Goal: Task Accomplishment & Management: Manage account settings

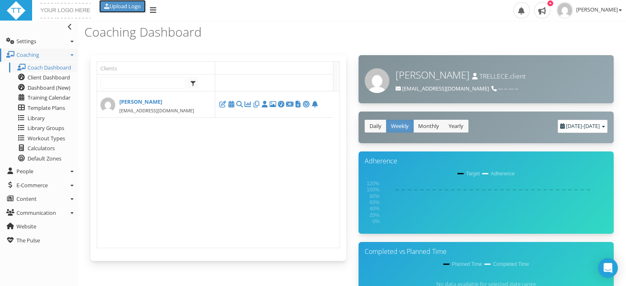
click at [124, 5] on link "Upload Logo" at bounding box center [122, 6] width 47 height 13
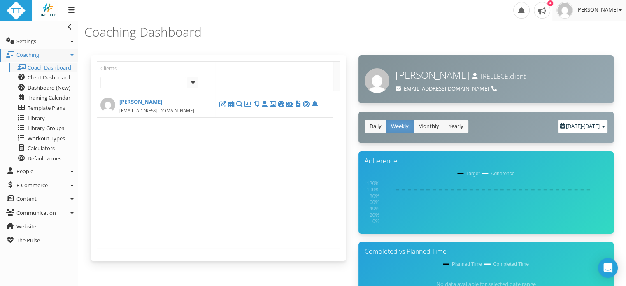
click at [596, 7] on span "[PERSON_NAME]" at bounding box center [599, 9] width 46 height 7
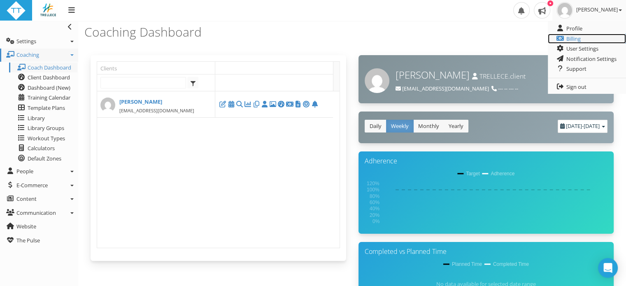
click at [575, 38] on link "Billing" at bounding box center [587, 39] width 78 height 10
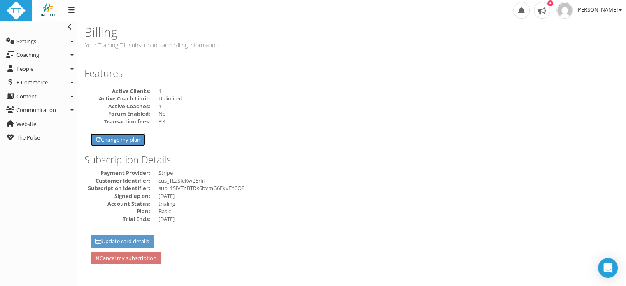
click at [129, 140] on link "Change my plan" at bounding box center [118, 139] width 55 height 13
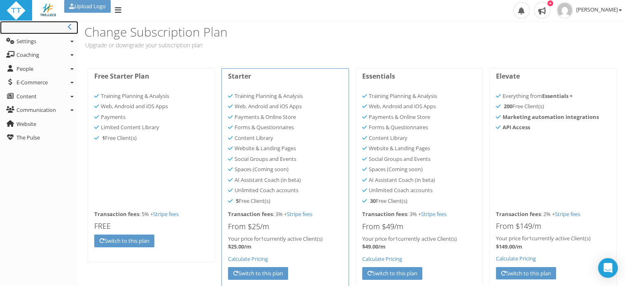
click at [69, 27] on icon at bounding box center [70, 26] width 4 height 7
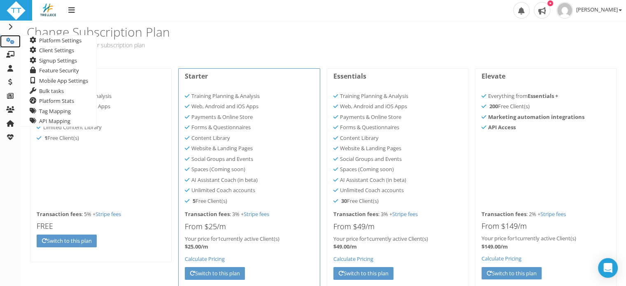
click at [12, 40] on icon at bounding box center [10, 40] width 8 height 7
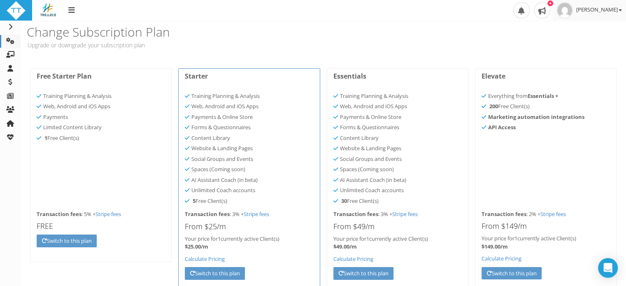
click at [609, 11] on span "[PERSON_NAME]" at bounding box center [599, 9] width 46 height 7
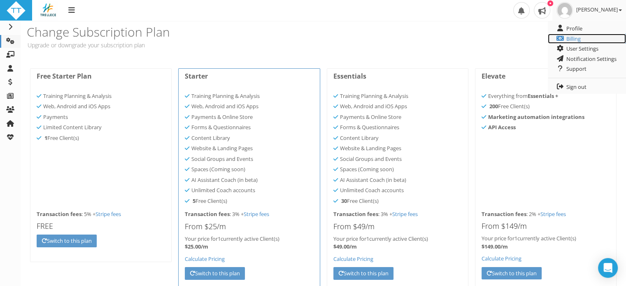
click at [571, 39] on link "Billing" at bounding box center [587, 39] width 78 height 10
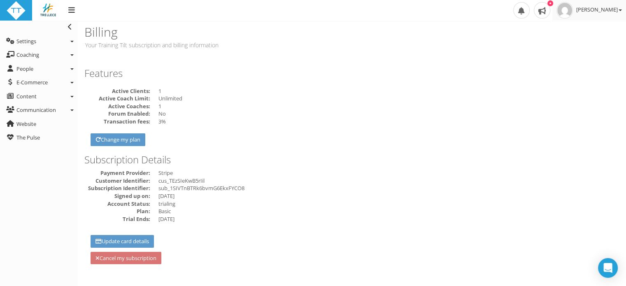
click at [609, 8] on span "[PERSON_NAME]" at bounding box center [599, 9] width 46 height 7
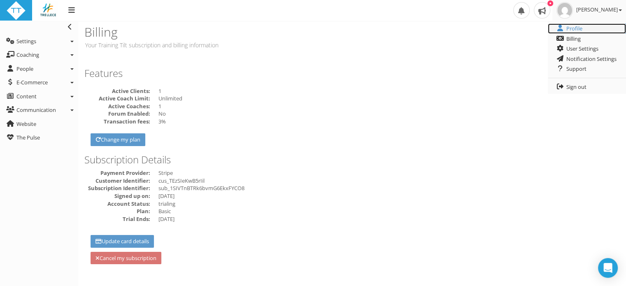
click at [569, 30] on link "Profile" at bounding box center [587, 28] width 78 height 10
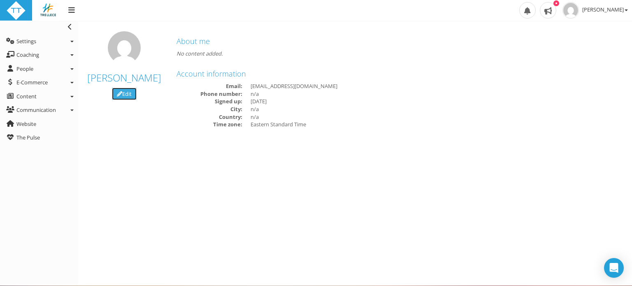
click at [126, 96] on link "Edit" at bounding box center [124, 94] width 25 height 13
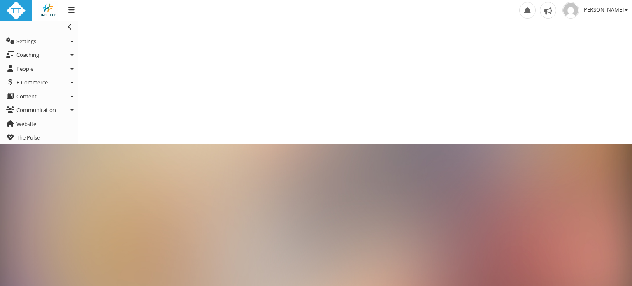
type input "[PERSON_NAME]"
type input "Brown"
type input "[EMAIL_ADDRESS][DOMAIN_NAME]"
select select "Eastern Standard Time"
select select
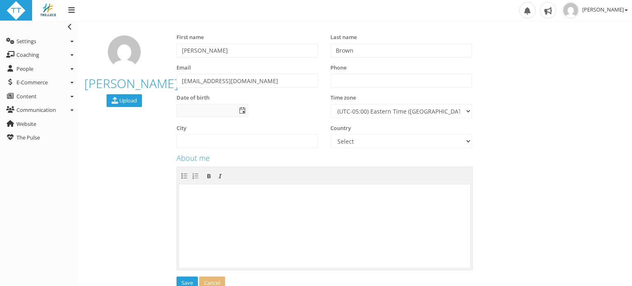
select select "Eastern Standard Time"
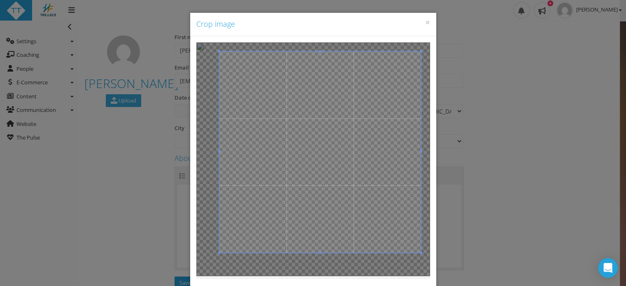
drag, startPoint x: 403, startPoint y: 65, endPoint x: 440, endPoint y: 40, distance: 44.2
click at [440, 40] on div "× Crop image Upload Close" at bounding box center [313, 143] width 626 height 286
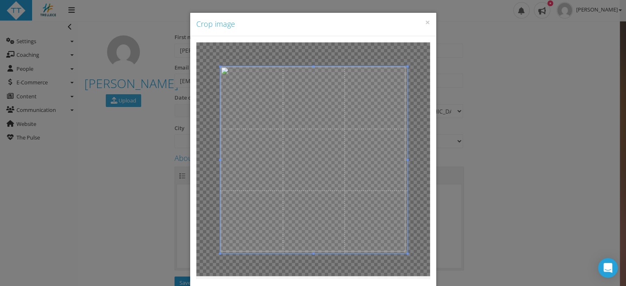
click at [325, 214] on span at bounding box center [313, 160] width 187 height 187
click at [404, 251] on span at bounding box center [405, 251] width 2 height 2
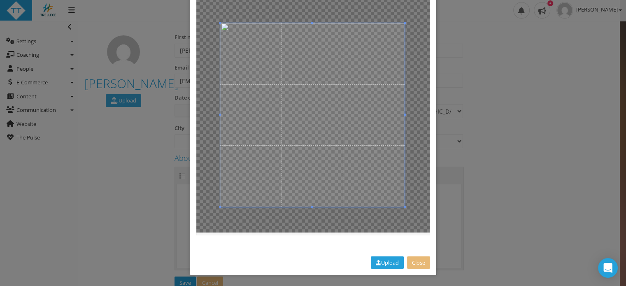
scroll to position [45, 0]
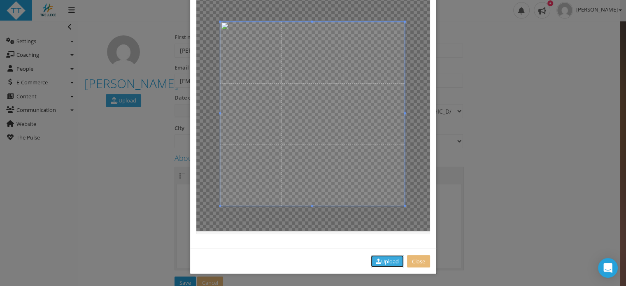
click at [377, 260] on button "Upload" at bounding box center [387, 261] width 33 height 13
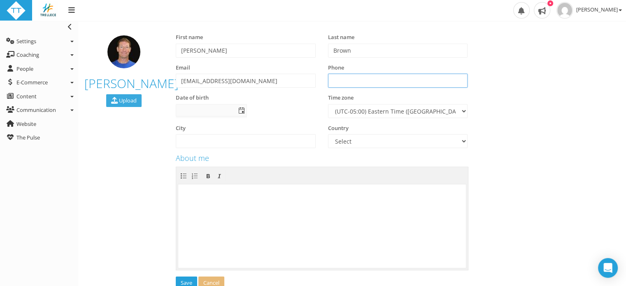
click at [350, 82] on input "text" at bounding box center [398, 81] width 140 height 14
type input "8"
type input "[PHONE_NUMBER]"
click at [186, 280] on button "Save" at bounding box center [186, 283] width 21 height 13
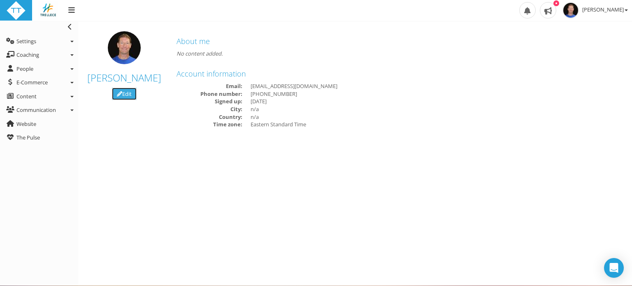
click at [128, 96] on link "Edit" at bounding box center [124, 94] width 25 height 13
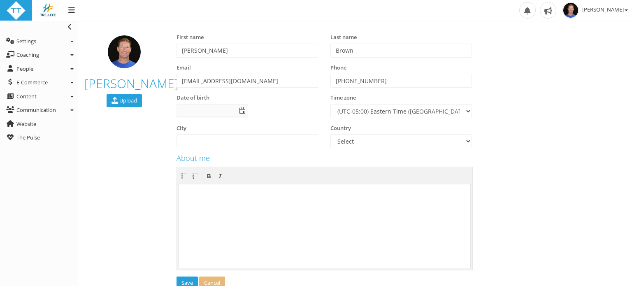
select select "Eastern Standard Time"
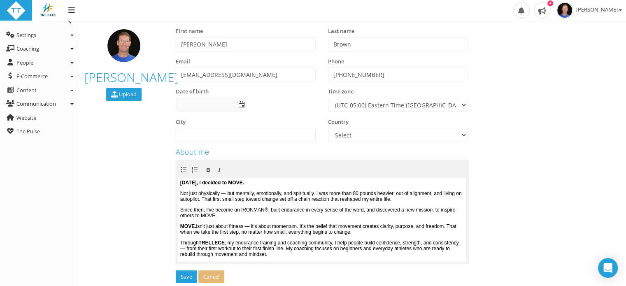
click at [234, 193] on p "Not just physically — but mentally, emotionally, and spiritually. I was more th…" at bounding box center [322, 196] width 284 height 12
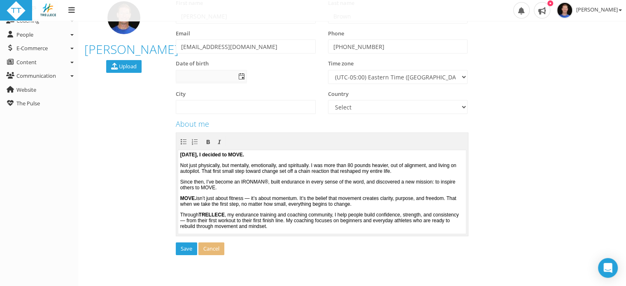
scroll to position [47, 0]
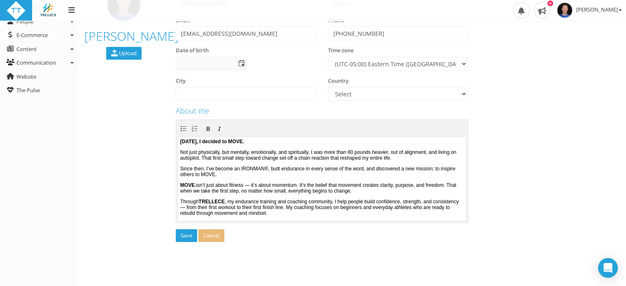
click at [262, 189] on p "MOVE. isn’t just about fitness — it’s about momentum. It’s the belief that move…" at bounding box center [322, 188] width 284 height 12
click at [227, 211] on p "Through TRELLECE , my endurance training and coaching community, I help people …" at bounding box center [322, 206] width 284 height 17
click at [183, 234] on button "Save" at bounding box center [186, 235] width 21 height 13
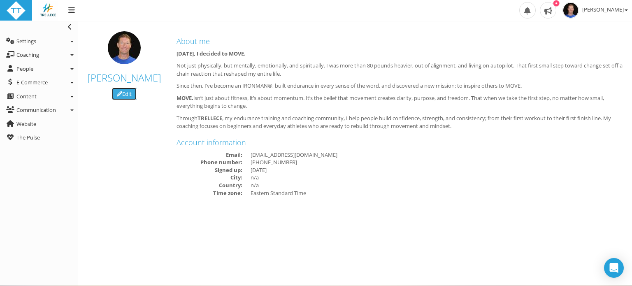
click at [121, 91] on icon at bounding box center [119, 93] width 5 height 5
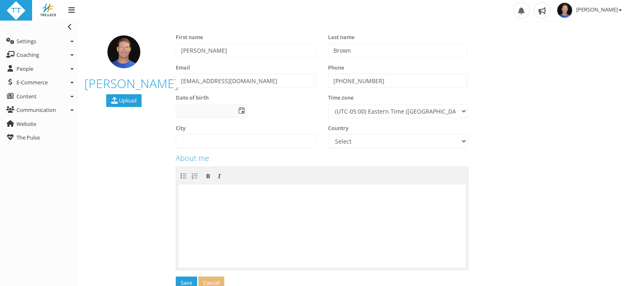
select select "Eastern Standard Time"
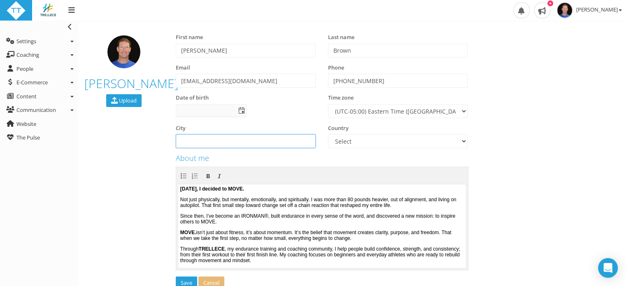
click at [213, 138] on input "text" at bounding box center [246, 141] width 140 height 14
type input "A"
type input "Wilmington/Asheville"
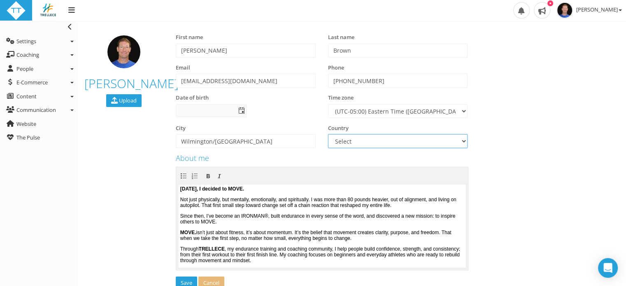
click at [387, 141] on select "Select Afghanistan Albania Algeria Argentina Armenia Australia Austria Azerbaij…" at bounding box center [398, 141] width 140 height 14
select select "United States"
click at [328, 134] on select "Select Afghanistan Albania Algeria Argentina Armenia Australia Austria Azerbaij…" at bounding box center [398, 141] width 140 height 14
click at [214, 141] on input "Wilmington/Asheville" at bounding box center [246, 141] width 140 height 14
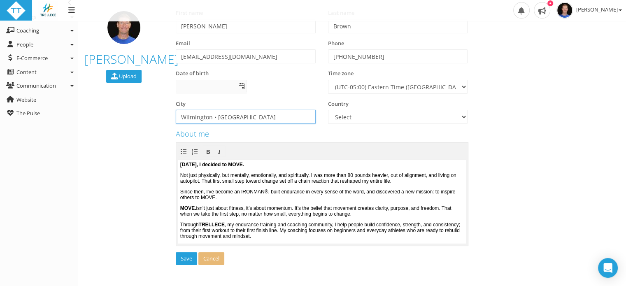
scroll to position [47, 0]
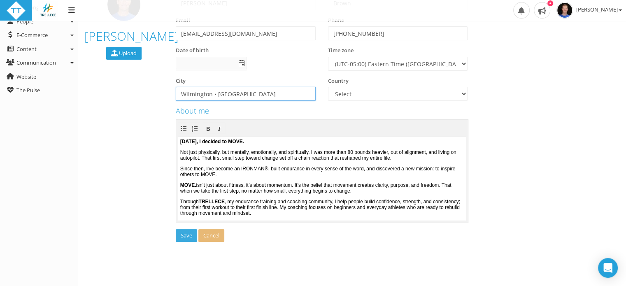
type input "Wilmington • Asheville"
click at [187, 233] on button "Save" at bounding box center [186, 235] width 21 height 13
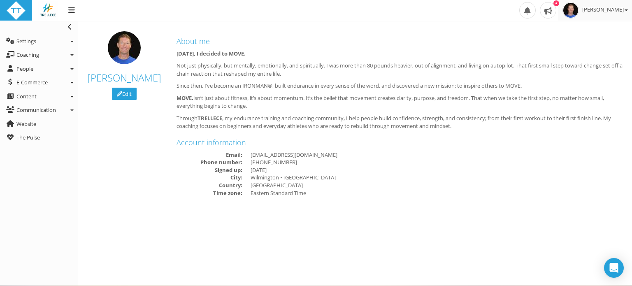
click at [613, 9] on span "[PERSON_NAME]" at bounding box center [606, 9] width 46 height 7
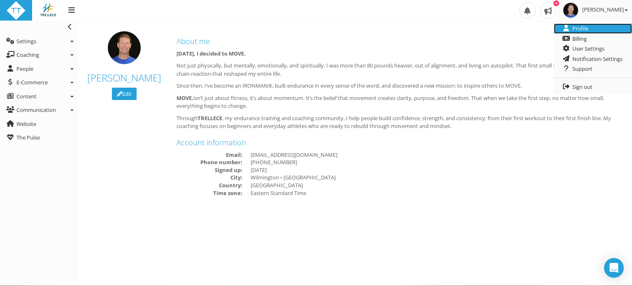
click at [579, 27] on link "Profile" at bounding box center [593, 28] width 78 height 10
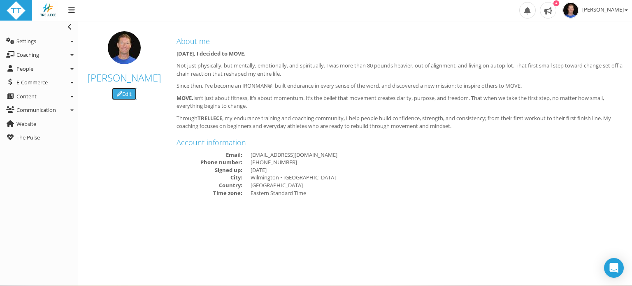
click at [123, 92] on link "Edit" at bounding box center [124, 94] width 25 height 13
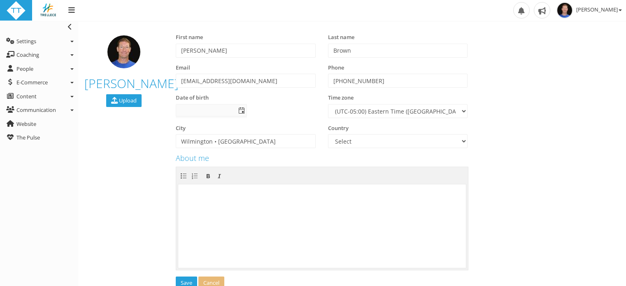
select select "Eastern Standard Time"
select select "[GEOGRAPHIC_DATA]"
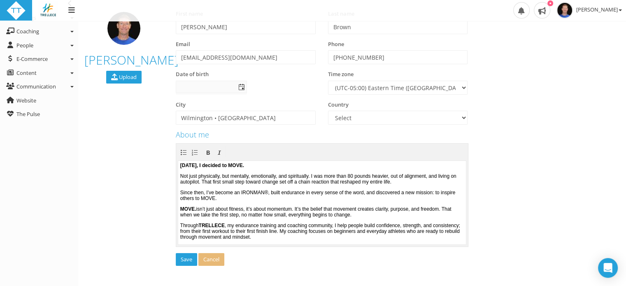
scroll to position [47, 0]
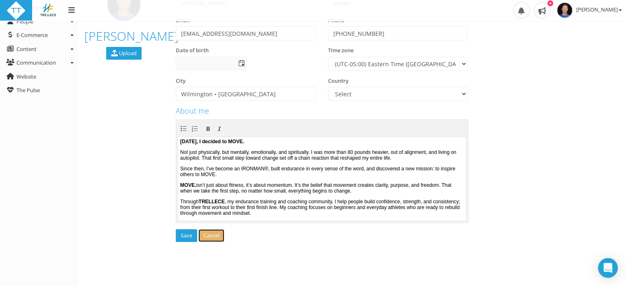
click at [221, 237] on link "Cancel" at bounding box center [211, 235] width 26 height 13
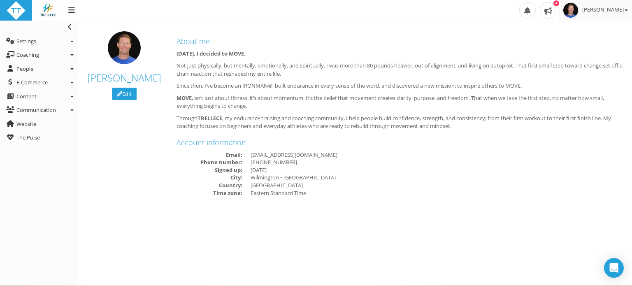
click at [605, 10] on span "[PERSON_NAME]" at bounding box center [606, 9] width 46 height 7
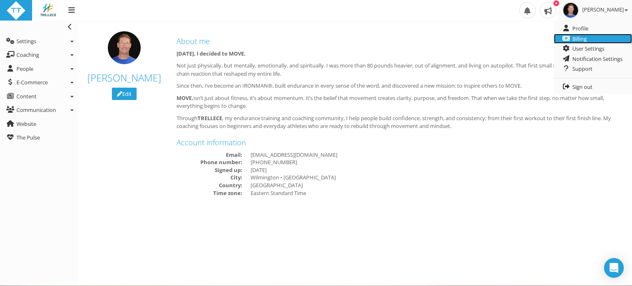
click at [580, 37] on link "Billing" at bounding box center [593, 39] width 78 height 10
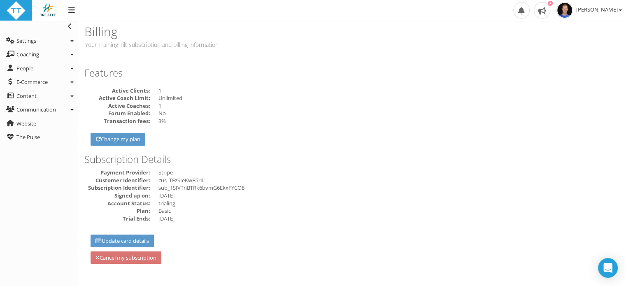
scroll to position [1, 0]
click at [603, 7] on span "[PERSON_NAME]" at bounding box center [599, 9] width 46 height 7
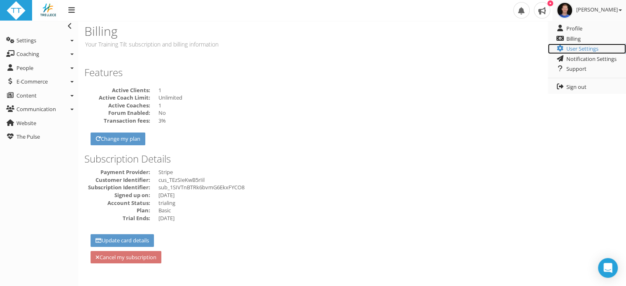
click at [576, 49] on link "User Settings" at bounding box center [587, 49] width 78 height 10
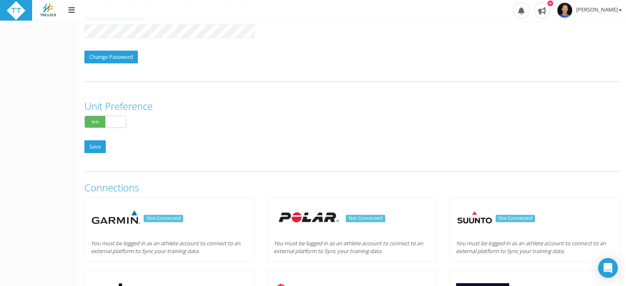
scroll to position [165, 0]
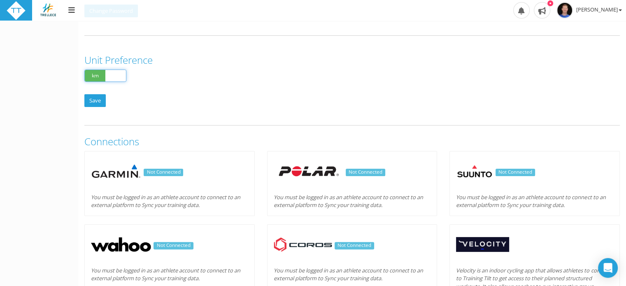
click at [112, 70] on span at bounding box center [115, 76] width 21 height 12
checkbox input "false"
click at [94, 102] on input "Save" at bounding box center [94, 100] width 21 height 13
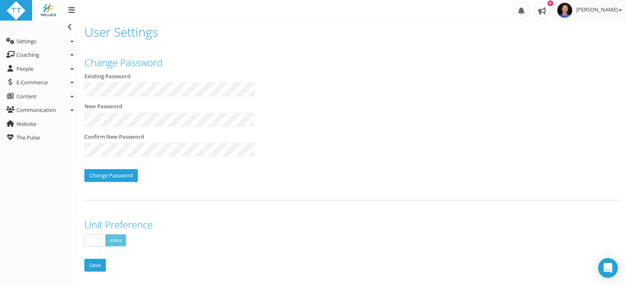
click at [597, 11] on span "[PERSON_NAME]" at bounding box center [599, 9] width 46 height 7
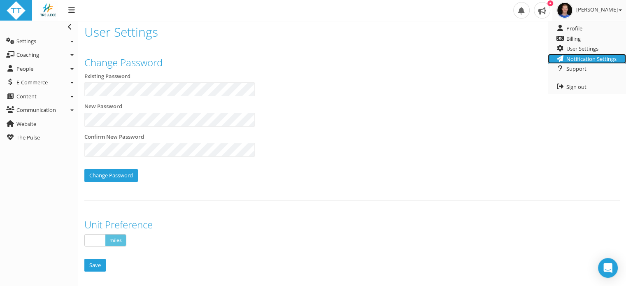
click at [594, 58] on link "Notification Settings" at bounding box center [587, 59] width 78 height 10
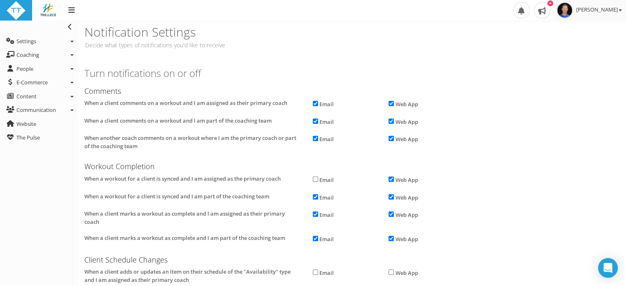
click at [610, 12] on span "[PERSON_NAME]" at bounding box center [599, 9] width 46 height 7
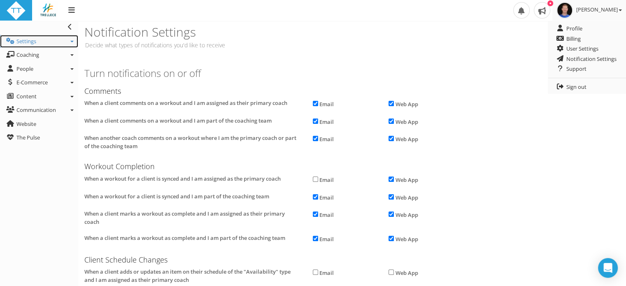
click at [28, 40] on span "Settings" at bounding box center [26, 40] width 20 height 7
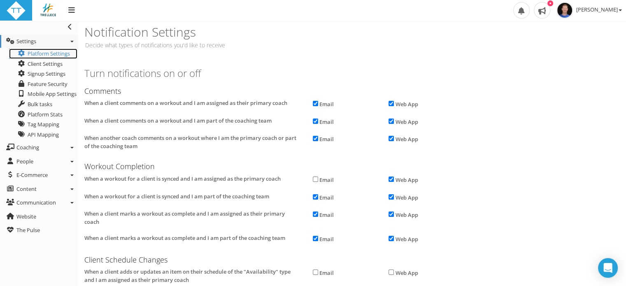
click at [54, 54] on link "Platform Settings" at bounding box center [43, 54] width 68 height 10
